Goal: Communication & Community: Answer question/provide support

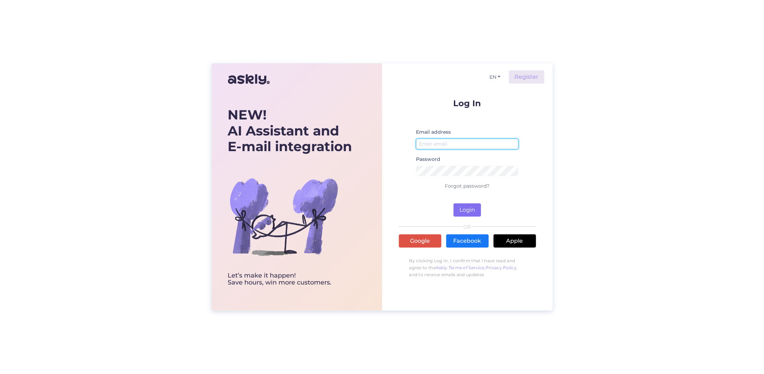
type input "[EMAIL_ADDRESS][DOMAIN_NAME]"
click at [470, 208] on button "Login" at bounding box center [468, 209] width 28 height 13
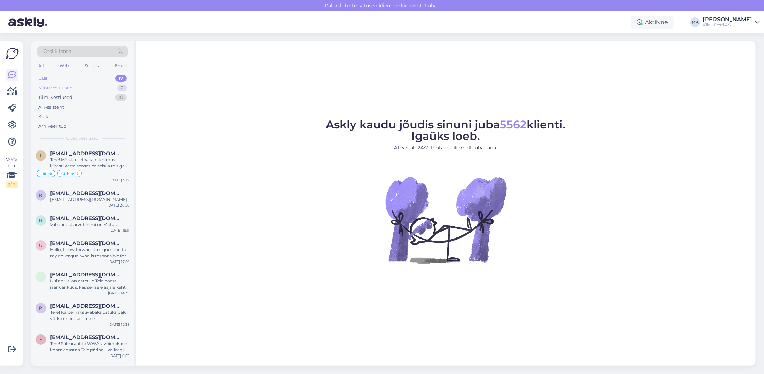
click at [57, 86] on div "Minu vestlused" at bounding box center [55, 88] width 34 height 7
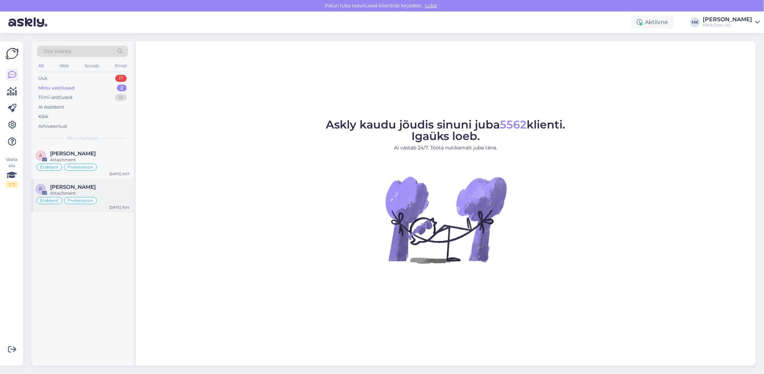
click at [57, 191] on div "Attachment" at bounding box center [89, 193] width 79 height 6
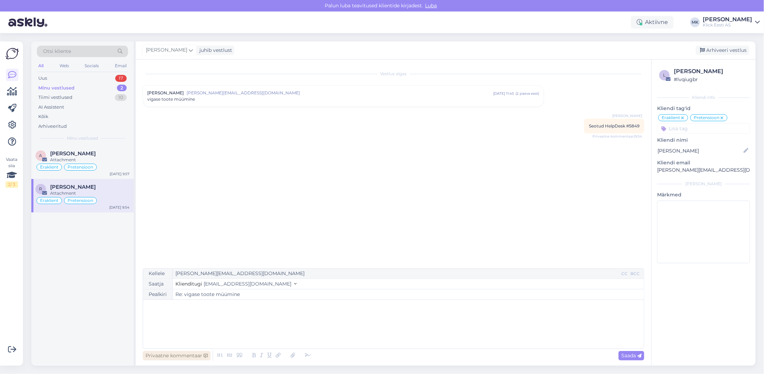
click at [175, 357] on div "Privaatne kommentaar" at bounding box center [177, 355] width 68 height 9
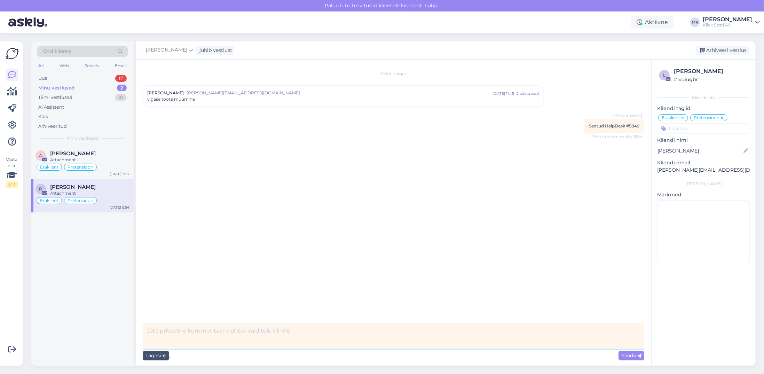
click at [243, 331] on textarea at bounding box center [394, 335] width 502 height 25
click at [224, 332] on textarea "Lahendame läbi Helpdeski, tahvel läheb hooldusesse esmalt." at bounding box center [394, 335] width 502 height 25
type textarea "Lahendame läbi Helpdeski, avaldus on olemas ja tahvel läheb hooldusesse esmalt."
click at [633, 356] on span "Saada" at bounding box center [631, 355] width 20 height 6
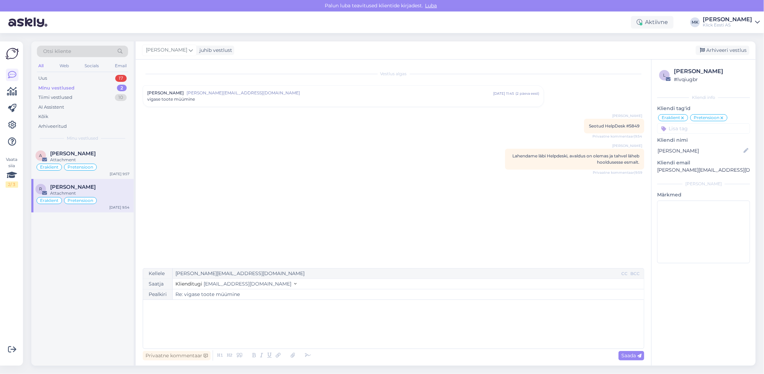
click at [193, 103] on div "[PERSON_NAME] [PERSON_NAME][EMAIL_ADDRESS][DOMAIN_NAME] [DATE] 11:45 ( 2 päeva …" at bounding box center [343, 96] width 401 height 21
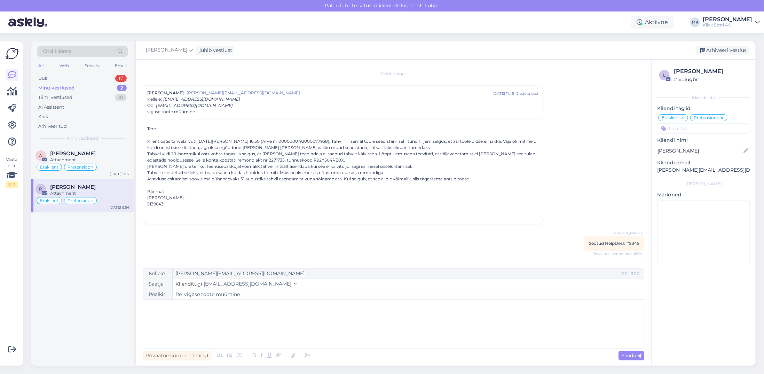
scroll to position [31, 0]
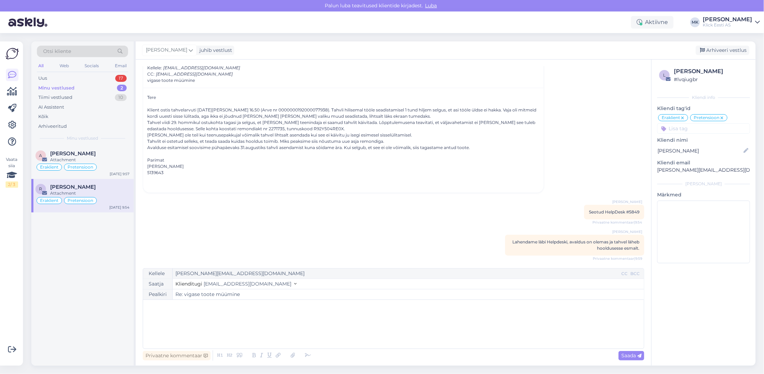
click at [222, 309] on p "﻿" at bounding box center [394, 306] width 494 height 7
click at [214, 320] on span "Teie avaldus on tegelemisel, esmalt peame ootama siiski ära hoolduskeskuse diag…" at bounding box center [301, 321] width 308 height 6
click at [539, 324] on p "Teie avaldus on tegelemisel Järelteeninduse osakonnas. Esmalt peame ootama siis…" at bounding box center [394, 321] width 494 height 7
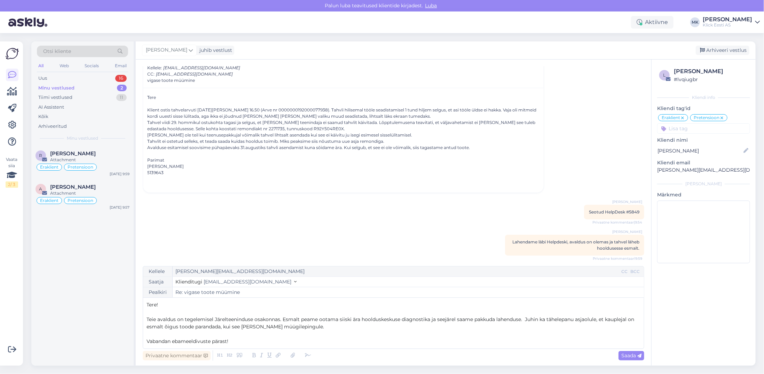
click at [362, 318] on span "Teie avaldus on tegelemisel Järelteeninduse osakonnas. Esmalt peame ootama siis…" at bounding box center [391, 323] width 489 height 14
click at [450, 317] on span "Teie avaldus on tegelemisel Järelteeninduse osakonnas. Esmalt peame ootama siis…" at bounding box center [386, 323] width 478 height 14
click at [633, 321] on p "Teie avaldus on tegelemisel Järelteeninduse osakonnas. Esmalt peame ootama siis…" at bounding box center [394, 323] width 494 height 15
click at [254, 342] on p "Vabandan ebameeldivuste pärast!" at bounding box center [394, 341] width 494 height 7
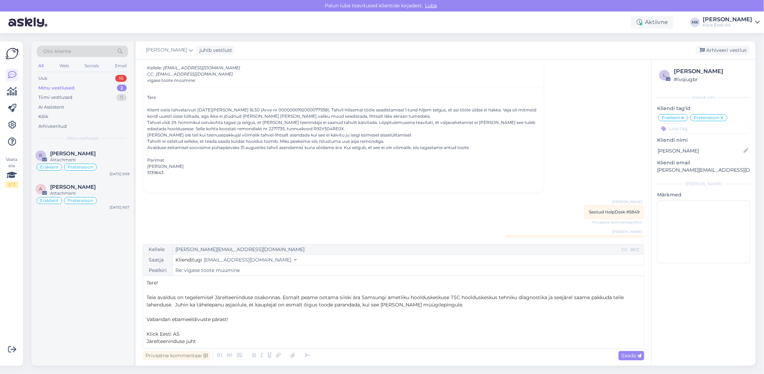
click at [178, 329] on p "﻿" at bounding box center [394, 326] width 494 height 7
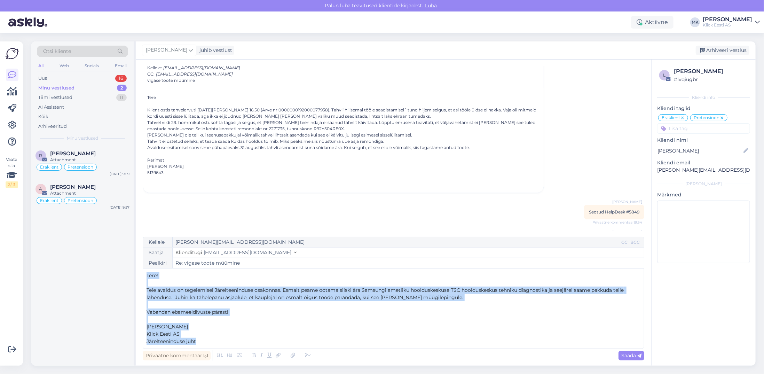
drag, startPoint x: 201, startPoint y: 341, endPoint x: 151, endPoint y: 277, distance: 80.4
click at [147, 276] on div "Tere! ﻿ Teie avaldus on tegelemisel Järelteeninduse osakonnas. Esmalt peame oot…" at bounding box center [394, 308] width 494 height 73
copy div "Tere! ﻿ Teie avaldus on tegelemisel Järelteeninduse osakonnas. Esmalt peame oot…"
click at [267, 291] on span "Teie avaldus on tegelemisel Järelteeninduse osakonnas. Esmalt peame ootama siis…" at bounding box center [386, 294] width 479 height 14
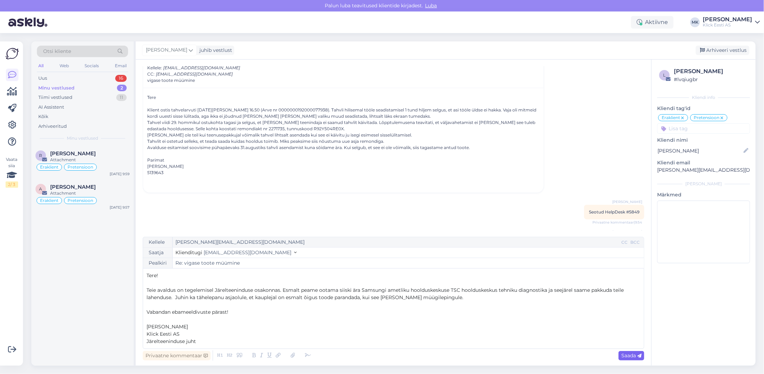
click at [633, 354] on span "Saada" at bounding box center [631, 355] width 20 height 6
type input "Re: Re: vigase toote müümine"
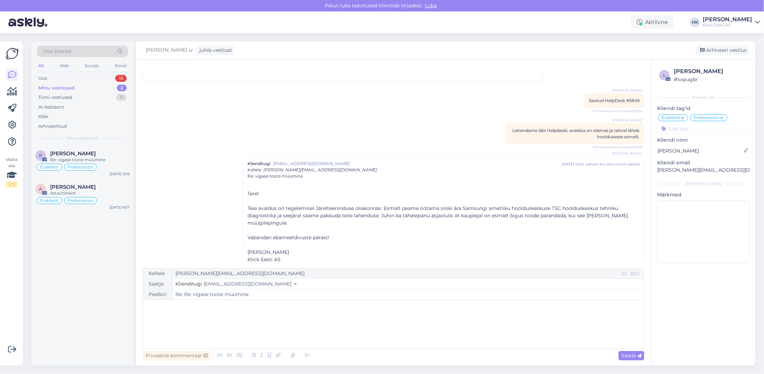
scroll to position [158, 0]
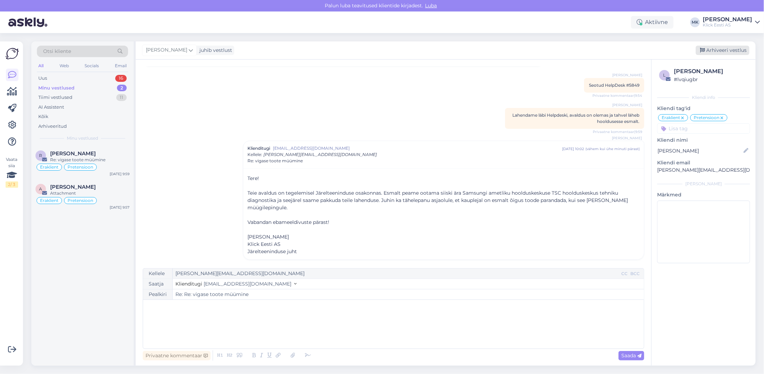
click at [721, 50] on div "Arhiveeri vestlus" at bounding box center [723, 50] width 54 height 9
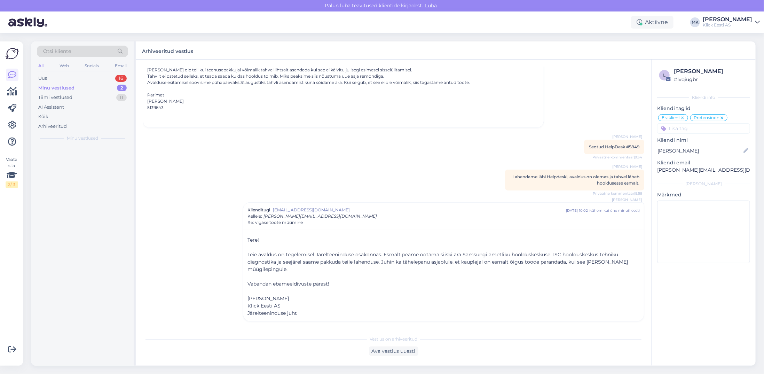
scroll to position [95, 0]
click at [55, 86] on div "Minu vestlused" at bounding box center [56, 88] width 36 height 7
click at [62, 156] on span "[PERSON_NAME]" at bounding box center [73, 153] width 46 height 6
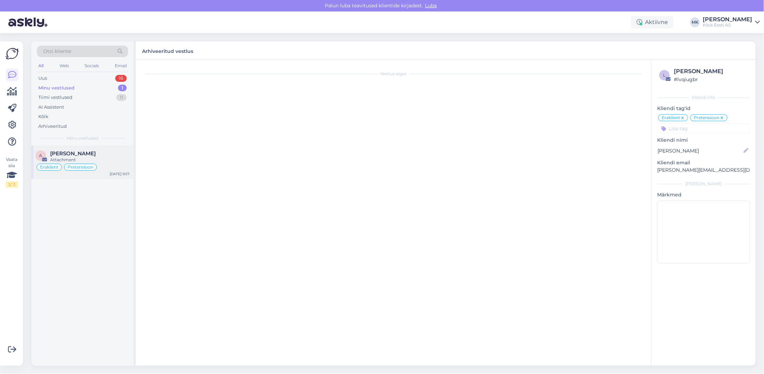
scroll to position [0, 0]
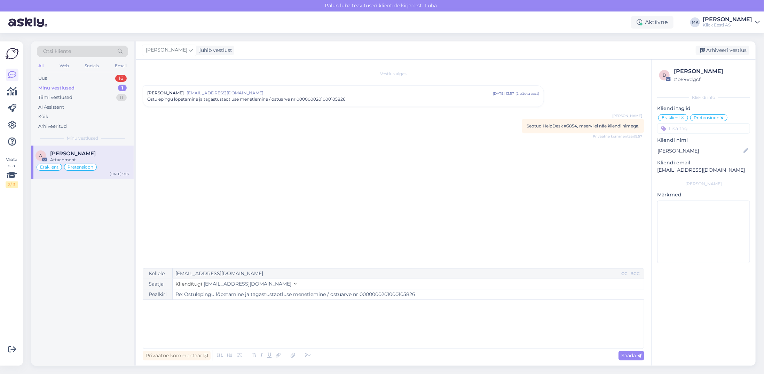
click at [264, 99] on span "Ostulepingu lõpetamine ja tagastustaotluse menetlemine / ostuarve nr 0000000201…" at bounding box center [246, 99] width 198 height 6
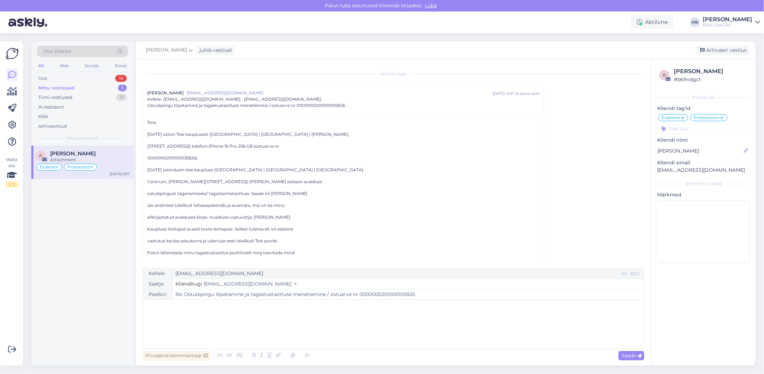
drag, startPoint x: 147, startPoint y: 93, endPoint x: 187, endPoint y: 94, distance: 39.7
click at [187, 94] on div "[PERSON_NAME] [EMAIL_ADDRESS][DOMAIN_NAME] [DATE] 13:57 ( 2 päeva eest )" at bounding box center [343, 93] width 392 height 6
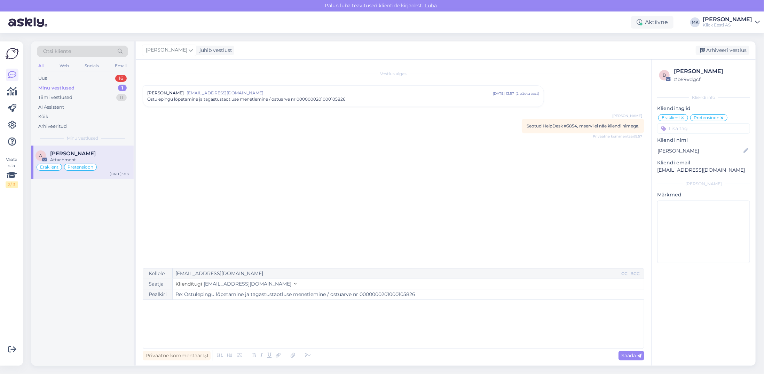
drag, startPoint x: 187, startPoint y: 94, endPoint x: 389, endPoint y: 131, distance: 205.3
click at [390, 132] on div "Vestlus [PERSON_NAME] [EMAIL_ADDRESS][DOMAIN_NAME] [DATE] 13:57 ( 2 päeva eest …" at bounding box center [397, 163] width 508 height 195
drag, startPoint x: 574, startPoint y: 125, endPoint x: 561, endPoint y: 124, distance: 13.6
click at [561, 124] on span "Seotud HelpDesk #5854, mservi ei näe kliendi nimega." at bounding box center [583, 125] width 113 height 5
copy span "#5854"
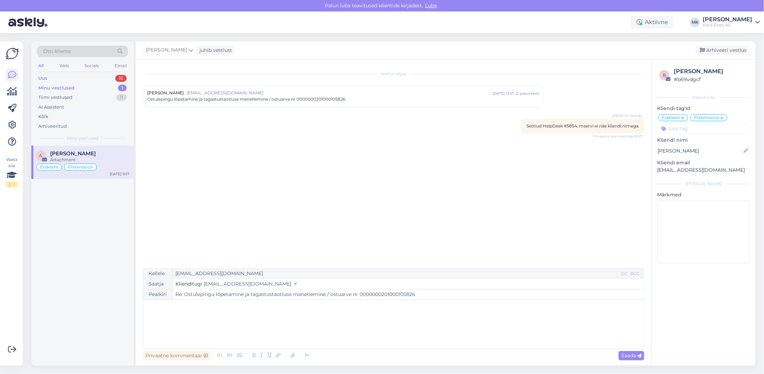
click at [248, 102] on span "Ostulepingu lõpetamine ja tagastustaotluse menetlemine / ostuarve nr 0000000201…" at bounding box center [246, 99] width 198 height 6
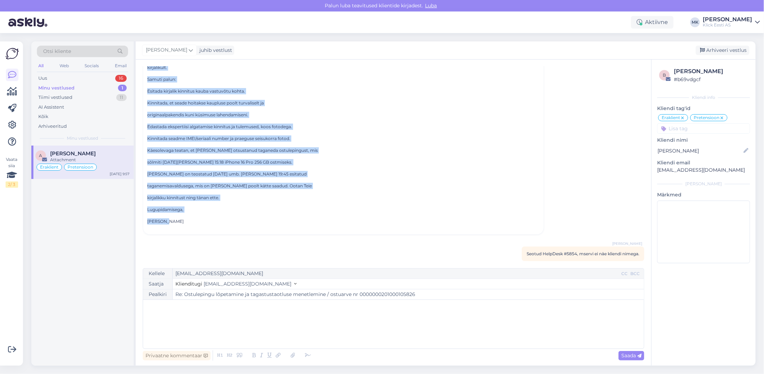
scroll to position [203, 0]
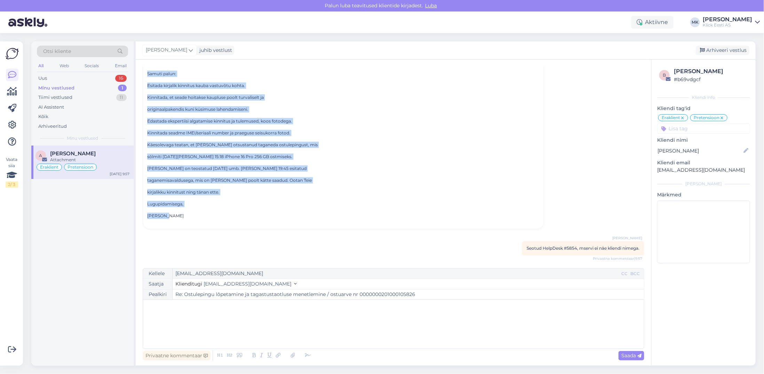
drag, startPoint x: 148, startPoint y: 123, endPoint x: 288, endPoint y: 215, distance: 167.7
click at [288, 215] on div "Tere, [DATE] ostsin Teie kauplusest ([GEOGRAPHIC_DATA] | [GEOGRAPHIC_DATA] | [P…" at bounding box center [343, 68] width 392 height 302
copy div "Lore, 83.60.4310 ipsumd Sita consectetu (ADIPI | Elitsed | Doeiusmod Tempor, In…"
click at [159, 358] on div "Privaatne kommentaar" at bounding box center [177, 355] width 68 height 9
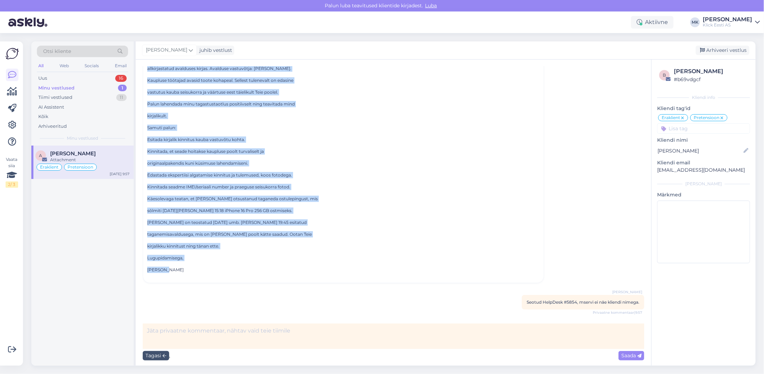
scroll to position [148, 0]
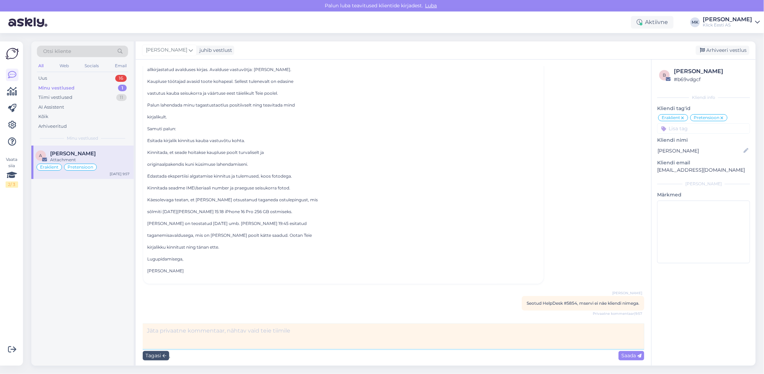
click at [199, 330] on textarea at bounding box center [394, 335] width 502 height 25
type textarea "[PERSON_NAME] vastab läbi Helpdeski, arhiveerin siin"
click at [627, 356] on span "Saada" at bounding box center [631, 355] width 20 height 6
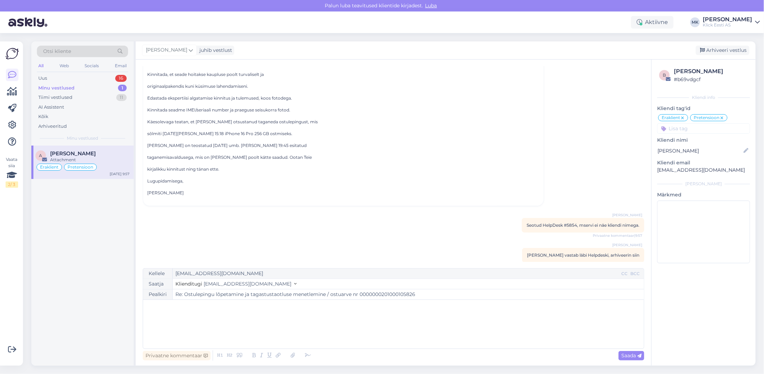
scroll to position [233, 0]
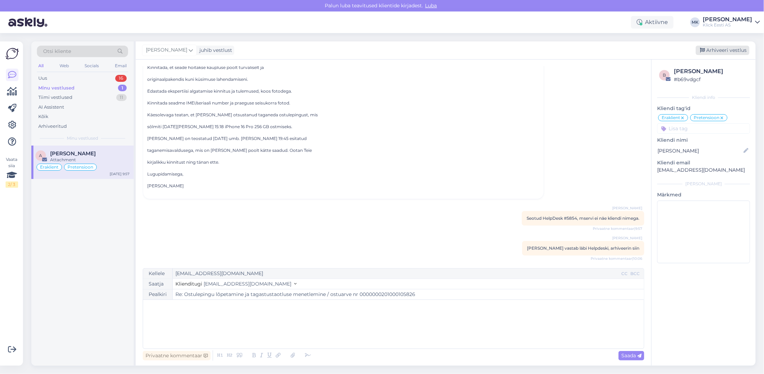
click at [718, 50] on div "Arhiveeri vestlus" at bounding box center [723, 50] width 54 height 9
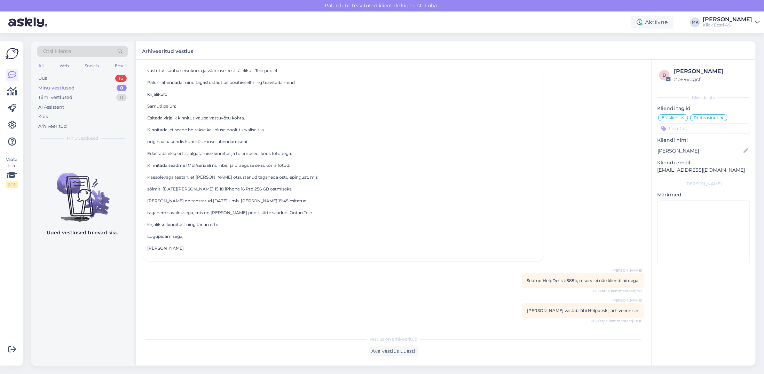
scroll to position [170, 0]
click at [63, 85] on div "Minu vestlused" at bounding box center [56, 88] width 36 height 7
click at [741, 25] on div "Klick Eesti AS" at bounding box center [727, 25] width 49 height 6
click at [698, 75] on div "Logi välja" at bounding box center [698, 71] width 124 height 13
